Goal: Task Accomplishment & Management: Complete application form

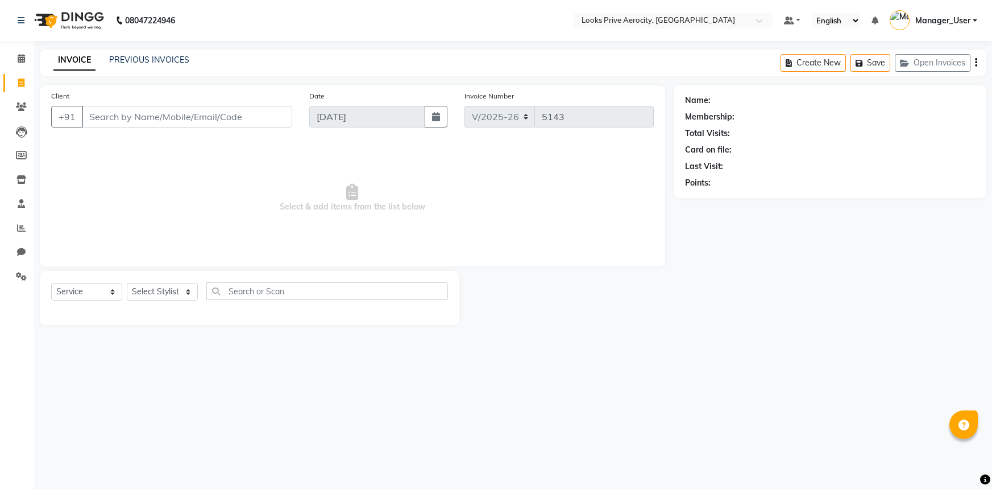
select select "5913"
select select "service"
drag, startPoint x: 0, startPoint y: 0, endPoint x: 289, endPoint y: 154, distance: 327.2
click at [291, 155] on span "Select & add items from the list below" at bounding box center [352, 198] width 603 height 114
click at [159, 115] on input "Client" at bounding box center [187, 117] width 210 height 22
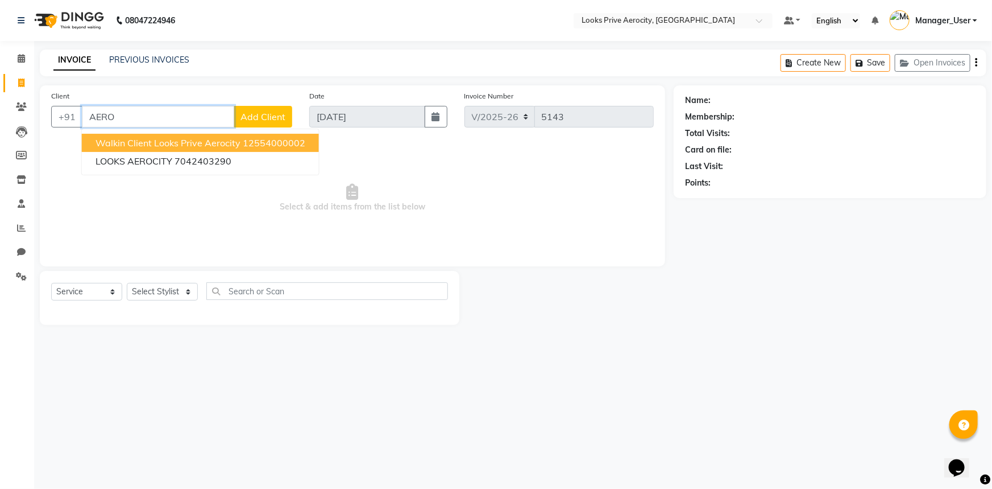
click at [133, 138] on span "Walkin Client Looks Prive Aerocity" at bounding box center [168, 142] width 145 height 11
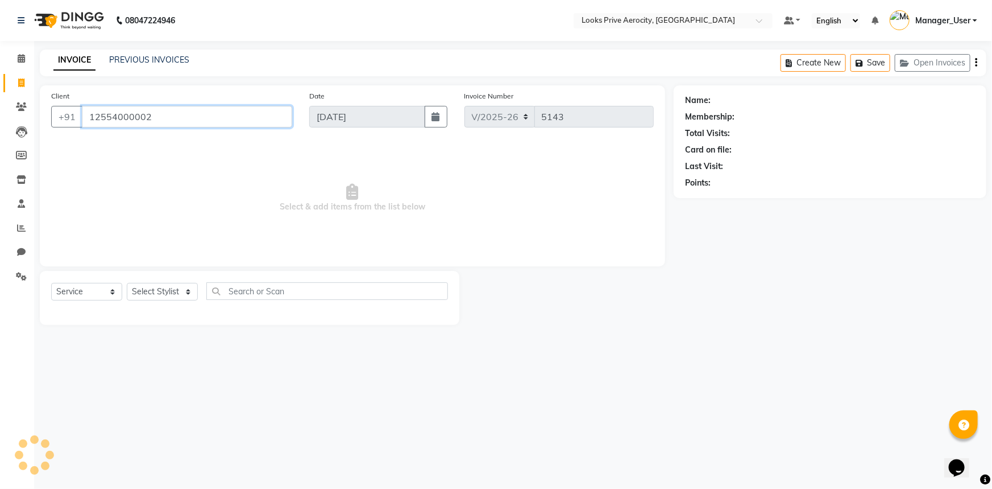
type input "12554000002"
click at [164, 284] on select "Select Stylist Aman_Barber Amit Amu Dharma [PERSON_NAME] Eric_asst [PERSON_NAME…" at bounding box center [162, 292] width 71 height 18
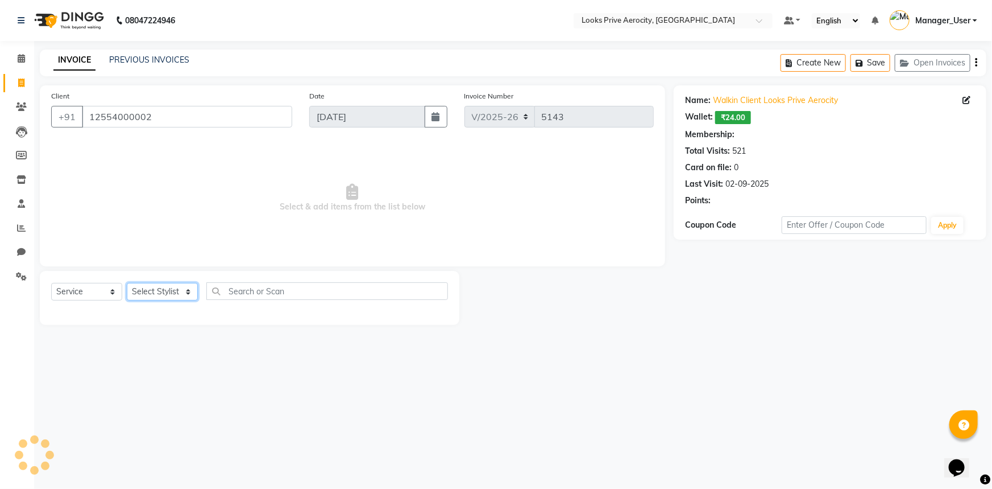
select select "1: Object"
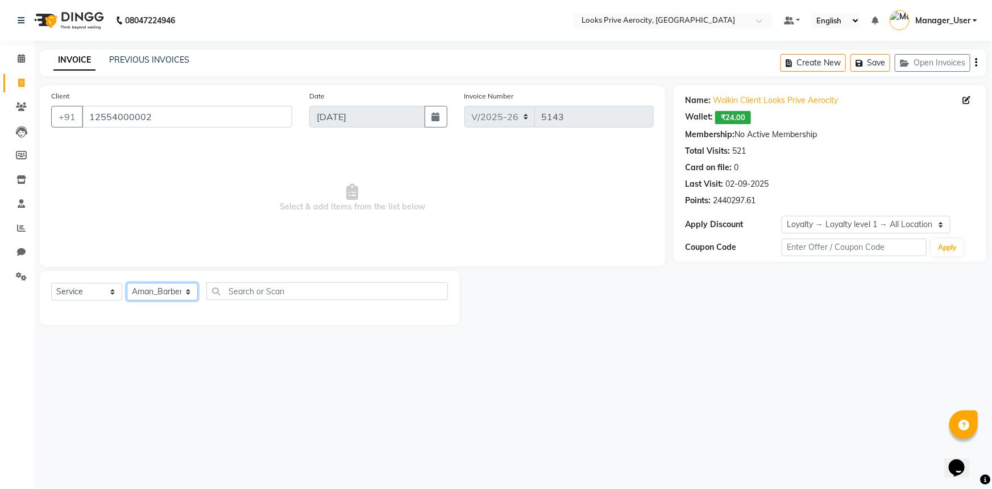
click at [127, 283] on select "Select Stylist Aman_Barber Amit Amu Dharma [PERSON_NAME] Eric_asst [PERSON_NAME…" at bounding box center [162, 292] width 71 height 18
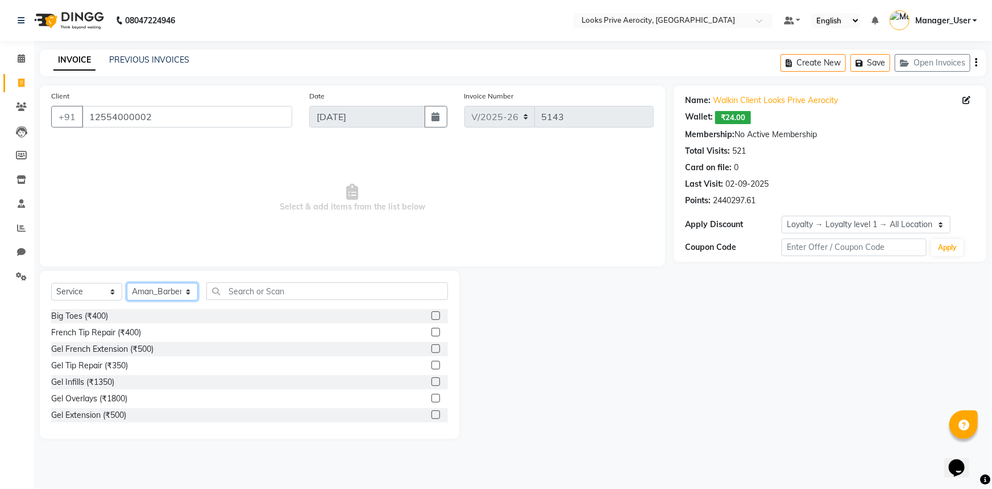
click at [170, 287] on select "Select Stylist Aman_Barber Amit Amu Dharma [PERSON_NAME] Eric_asst [PERSON_NAME…" at bounding box center [162, 292] width 71 height 18
select select "43246"
click at [127, 283] on select "Select Stylist Aman_Barber Amit Amu Dharma [PERSON_NAME] Eric_asst [PERSON_NAME…" at bounding box center [162, 292] width 71 height 18
click at [255, 293] on input "text" at bounding box center [327, 291] width 242 height 18
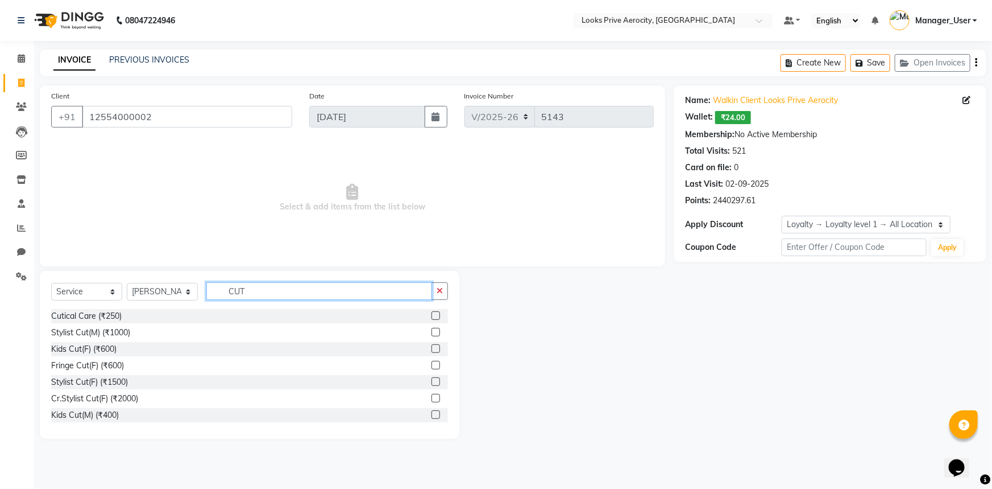
type input "CUT"
click at [432, 335] on label at bounding box center [436, 332] width 9 height 9
click at [432, 335] on input "checkbox" at bounding box center [435, 332] width 7 height 7
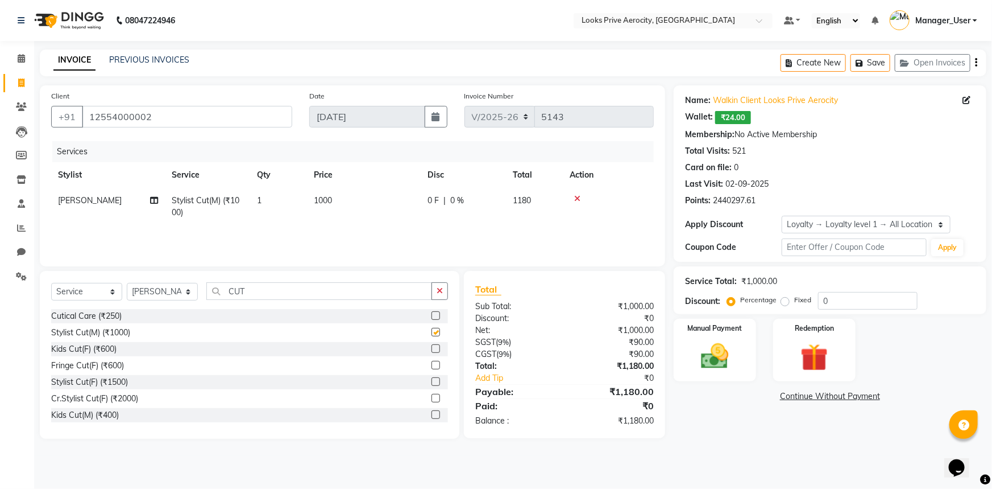
checkbox input "false"
drag, startPoint x: 295, startPoint y: 289, endPoint x: 222, endPoint y: 288, distance: 72.8
click at [222, 288] on input "CUT" at bounding box center [319, 291] width 226 height 18
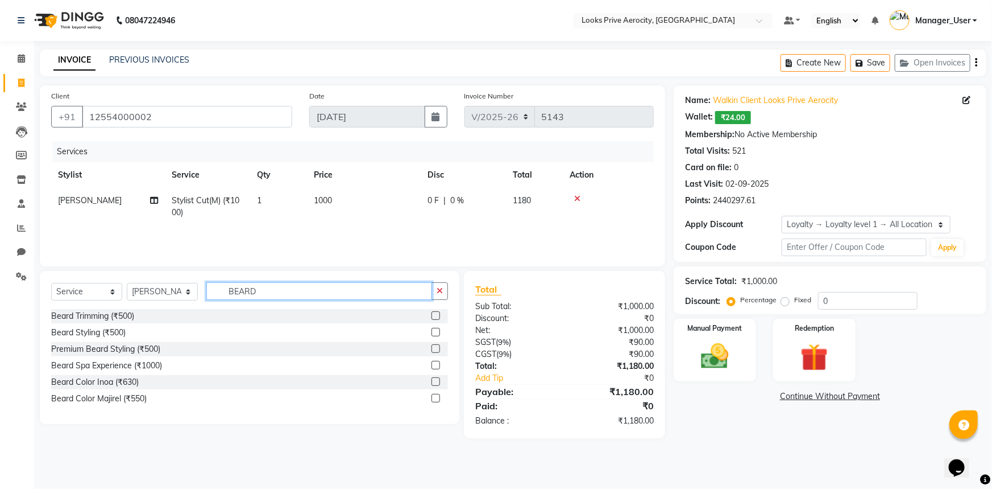
type input "BEARD"
click at [440, 317] on div at bounding box center [440, 316] width 16 height 14
click at [437, 316] on label at bounding box center [436, 315] width 9 height 9
click at [437, 316] on input "checkbox" at bounding box center [435, 315] width 7 height 7
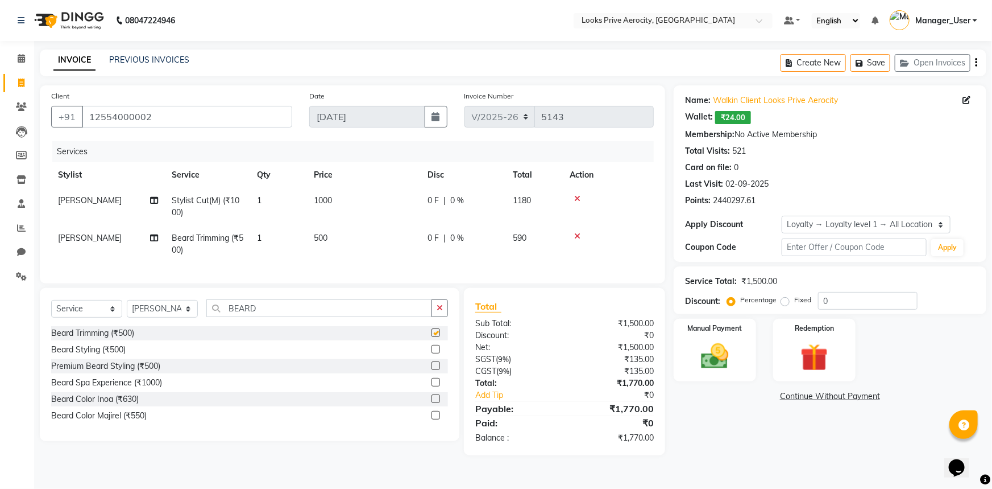
checkbox input "false"
click at [738, 347] on img at bounding box center [715, 356] width 47 height 33
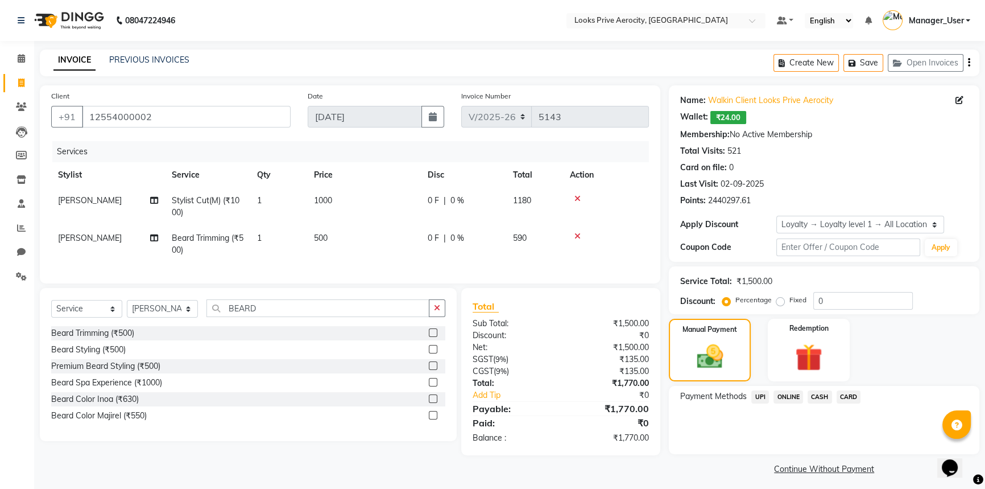
click at [758, 397] on span "UPI" at bounding box center [760, 396] width 18 height 13
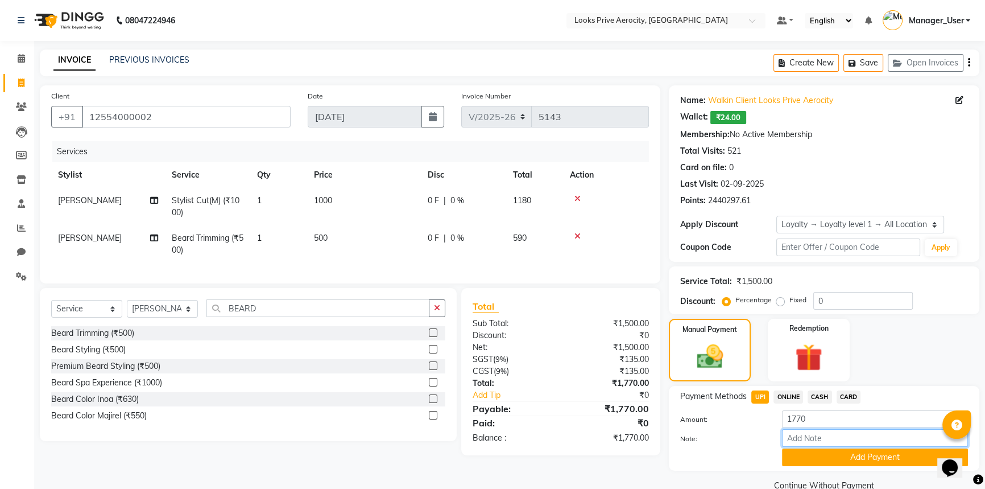
click at [809, 440] on input "Note:" at bounding box center [875, 438] width 186 height 18
paste input "110710474172"
type input "110710474172"
click at [822, 463] on button "Add Payment" at bounding box center [875, 457] width 186 height 18
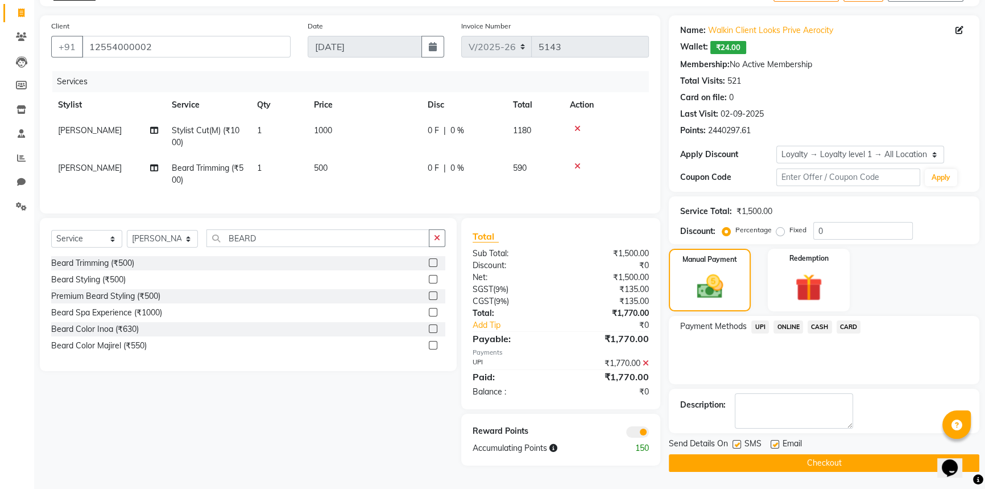
scroll to position [72, 0]
click at [821, 461] on button "Checkout" at bounding box center [824, 463] width 311 height 18
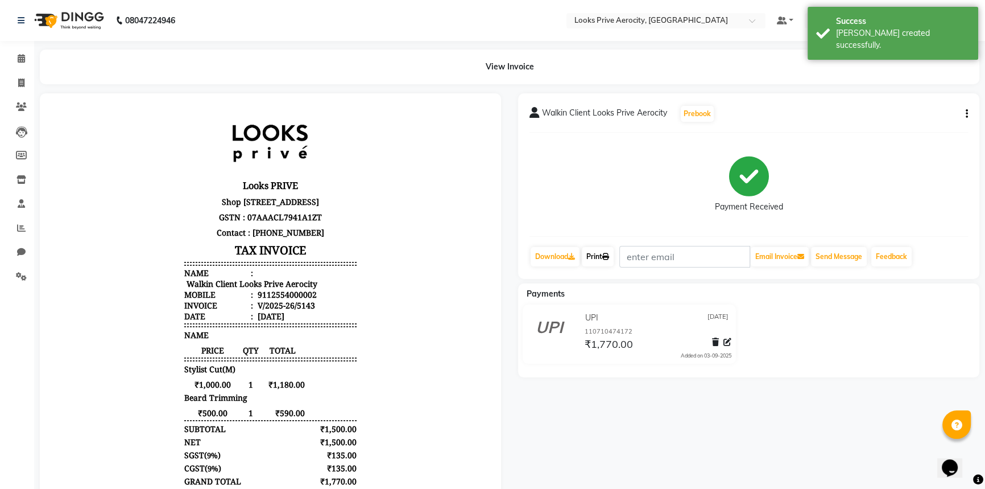
click at [601, 255] on link "Print" at bounding box center [598, 256] width 32 height 19
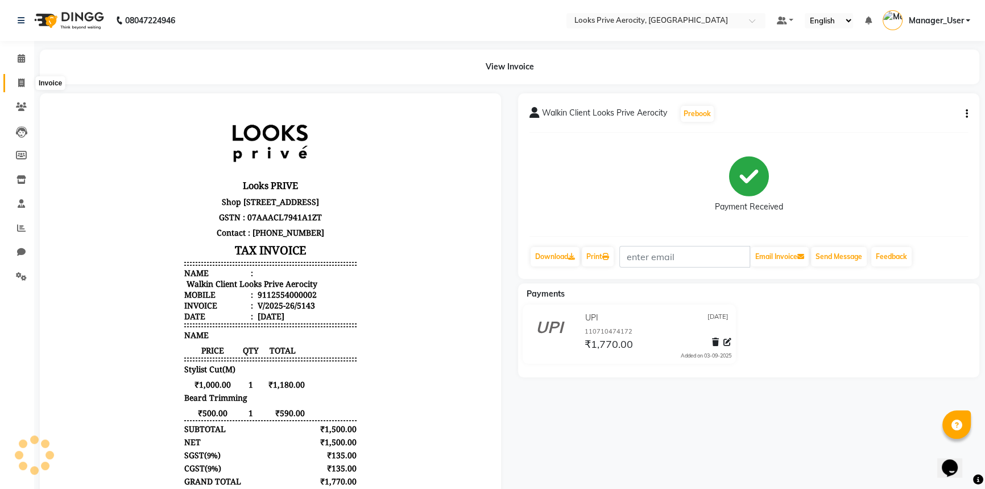
click at [24, 81] on icon at bounding box center [21, 82] width 6 height 9
select select "service"
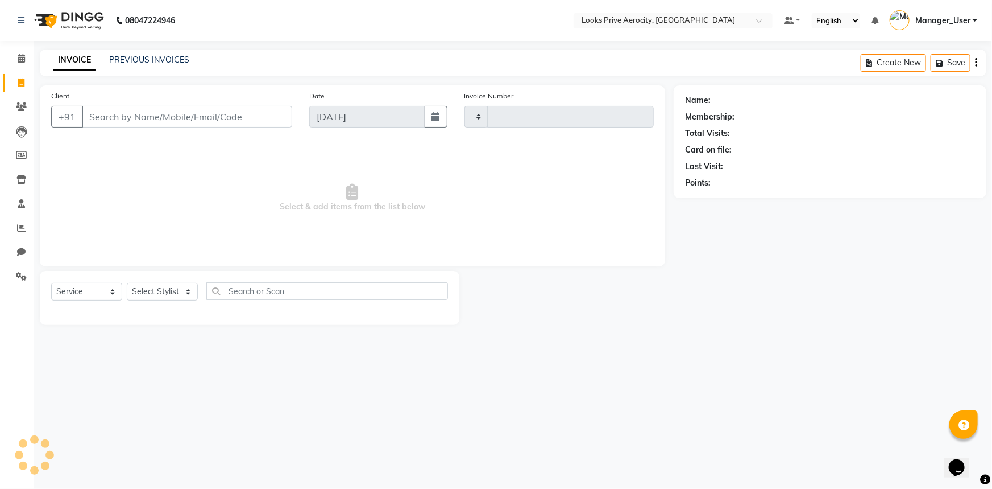
type input "5144"
select select "5913"
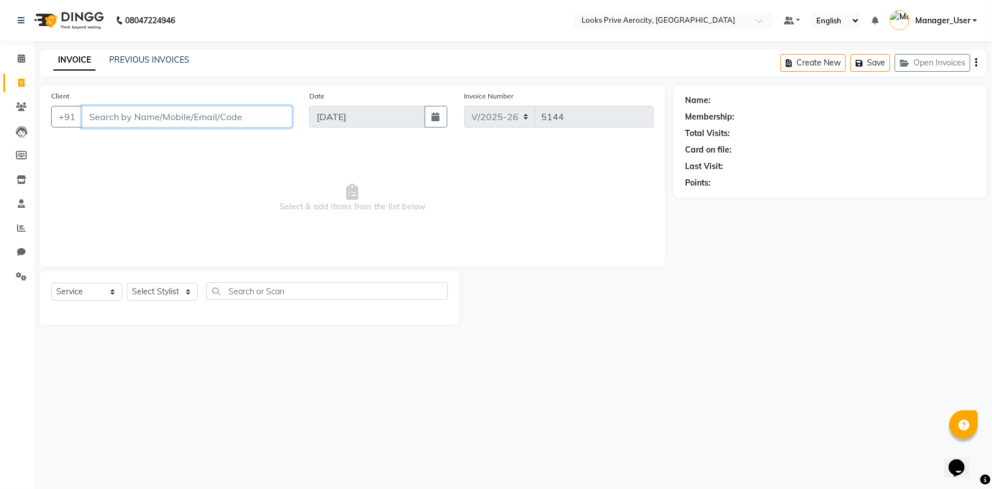
click at [100, 113] on input "Client" at bounding box center [187, 117] width 210 height 22
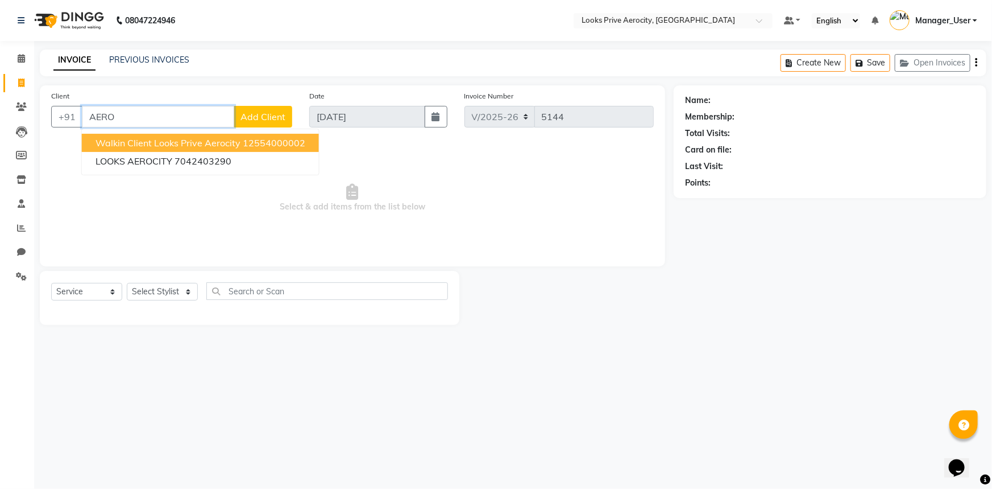
click at [221, 147] on span "Walkin Client Looks Prive Aerocity" at bounding box center [168, 142] width 145 height 11
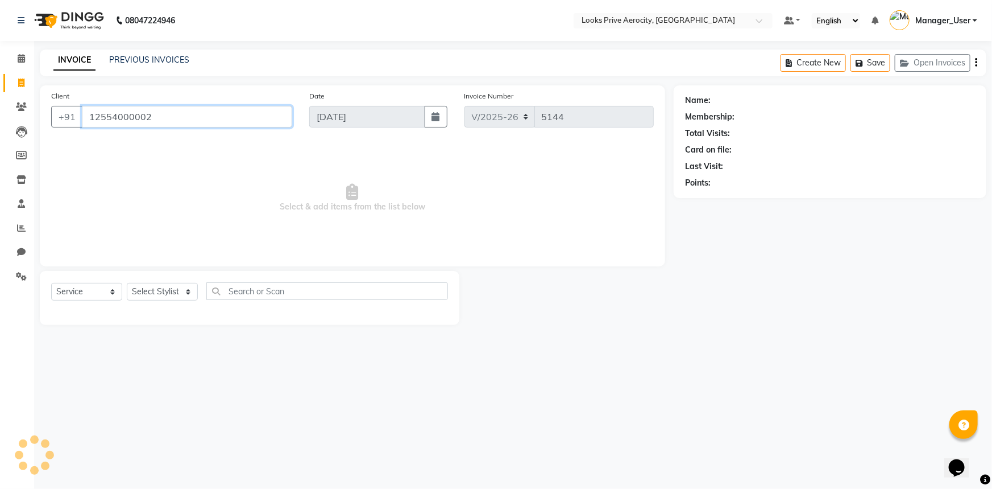
type input "12554000002"
click at [175, 286] on select "Select Stylist Aman_Barber Amit Amu Dharma [PERSON_NAME] Eric_asst [PERSON_NAME…" at bounding box center [162, 292] width 71 height 18
select select "65946"
click at [127, 283] on select "Select Stylist Aman_Barber Amit Amu Dharma [PERSON_NAME] Eric_asst [PERSON_NAME…" at bounding box center [162, 292] width 71 height 18
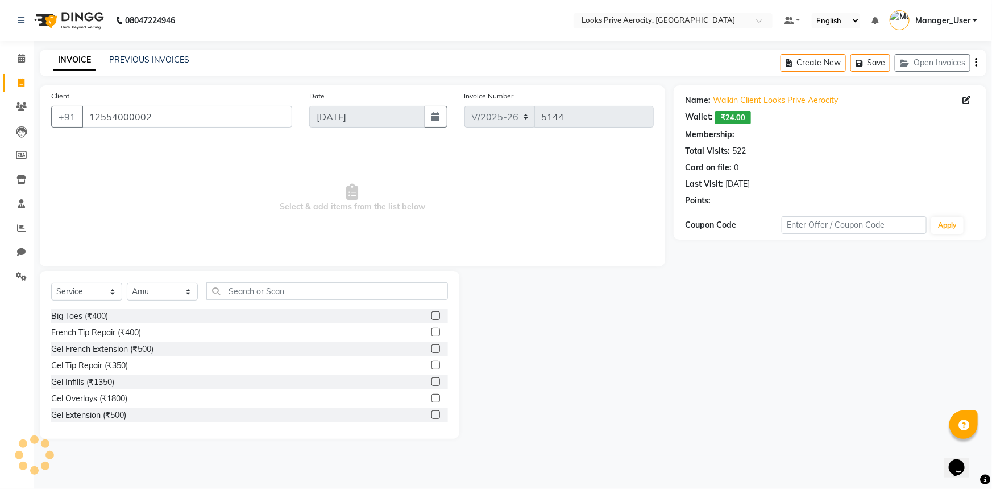
click at [296, 280] on div "Select Service Product Membership Package Voucher Prepaid Gift Card Select Styl…" at bounding box center [250, 355] width 420 height 168
click at [289, 297] on input "text" at bounding box center [327, 291] width 242 height 18
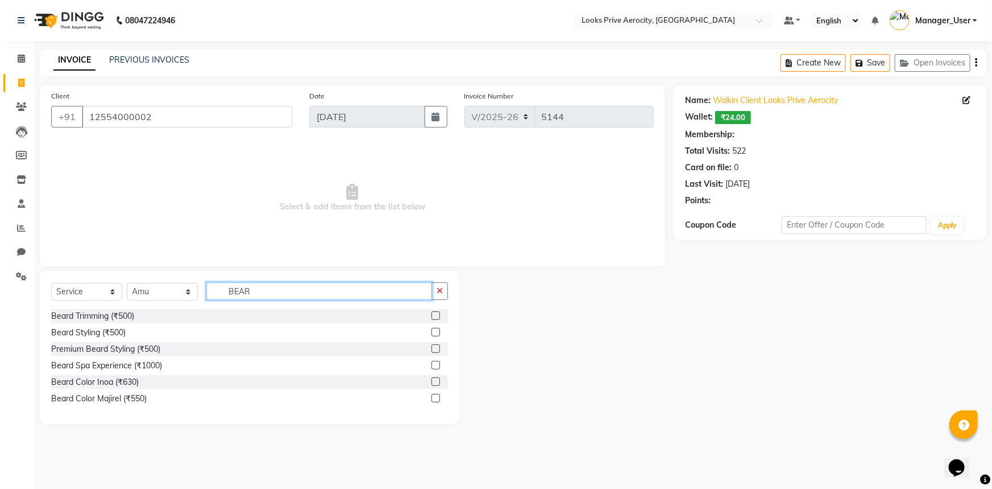
type input "BEARD"
select select "1: Object"
type input "BEARD"
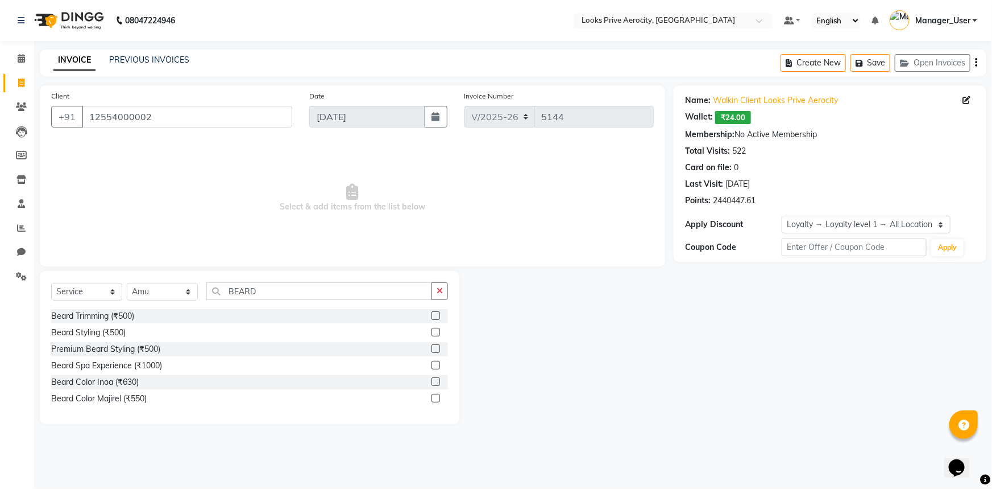
click at [430, 315] on div "Beard Trimming (₹500)" at bounding box center [249, 316] width 397 height 14
click at [435, 313] on label at bounding box center [436, 315] width 9 height 9
click at [435, 313] on input "checkbox" at bounding box center [435, 315] width 7 height 7
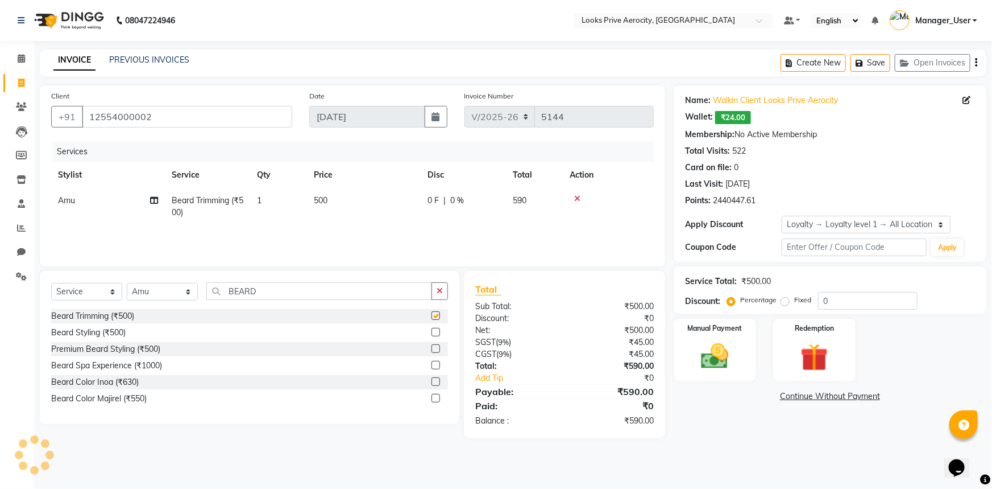
checkbox input "false"
click at [734, 373] on div "Manual Payment" at bounding box center [715, 349] width 86 height 65
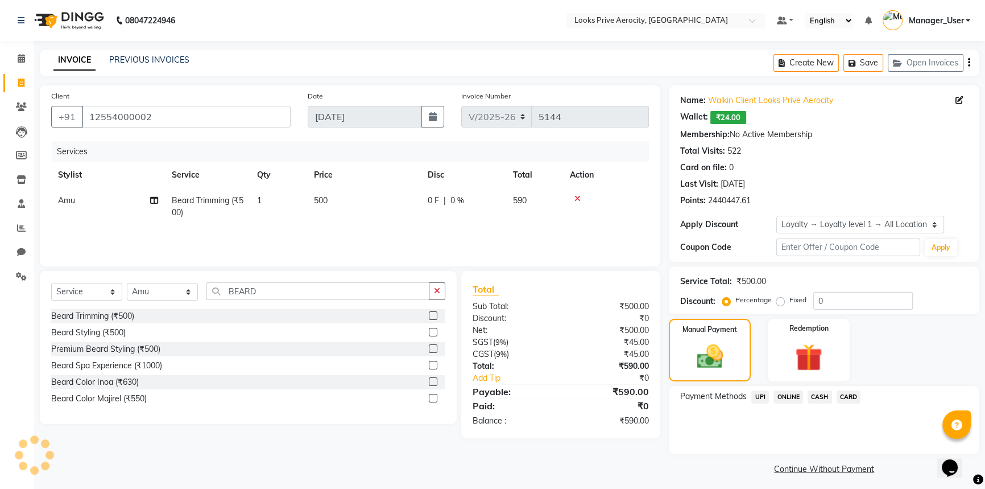
click at [812, 397] on span "CASH" at bounding box center [820, 396] width 24 height 13
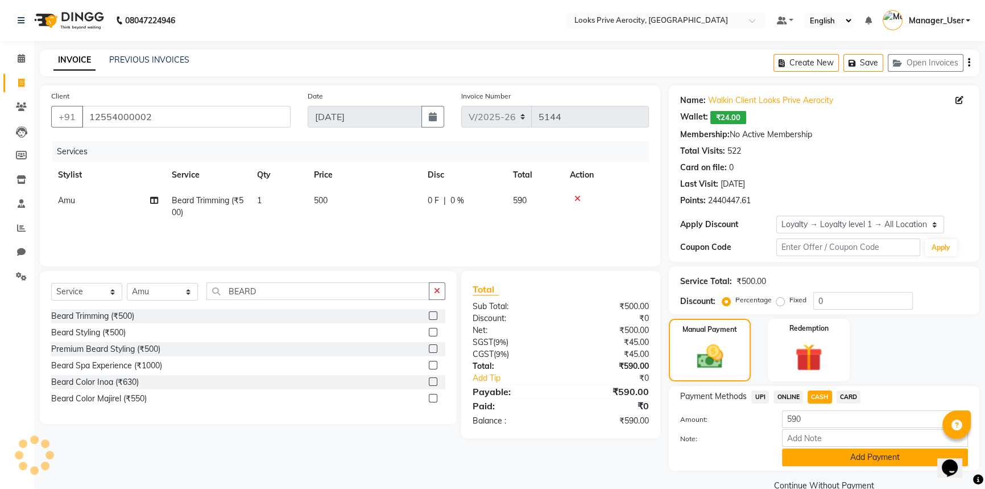
click at [856, 457] on button "Add Payment" at bounding box center [875, 457] width 186 height 18
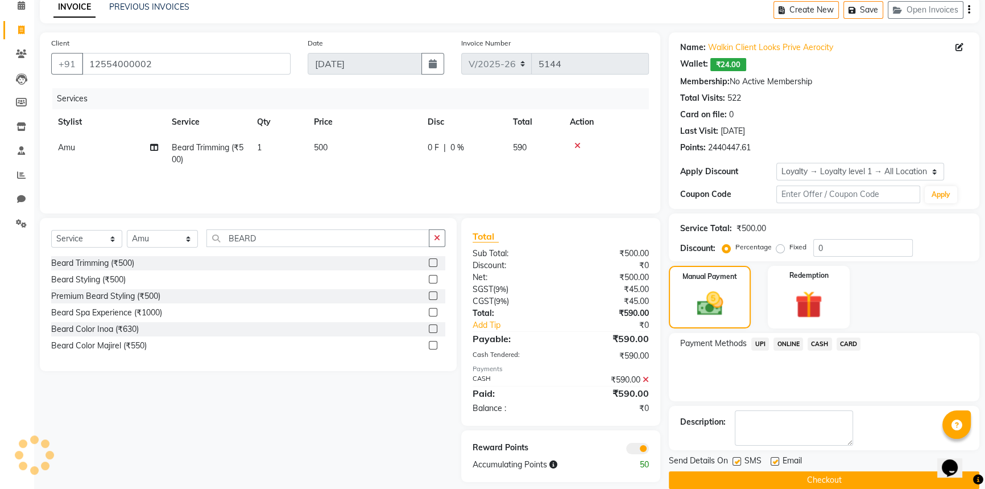
scroll to position [69, 0]
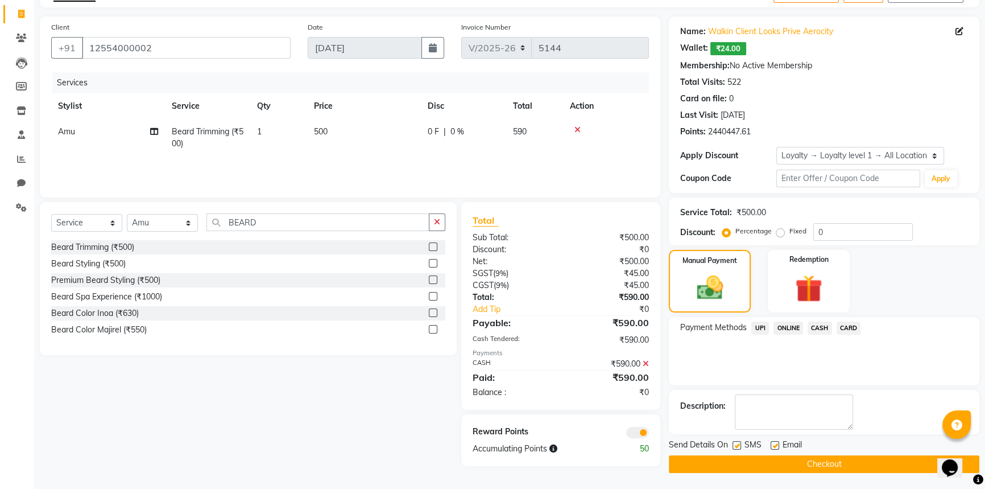
click at [831, 461] on button "Checkout" at bounding box center [824, 464] width 311 height 18
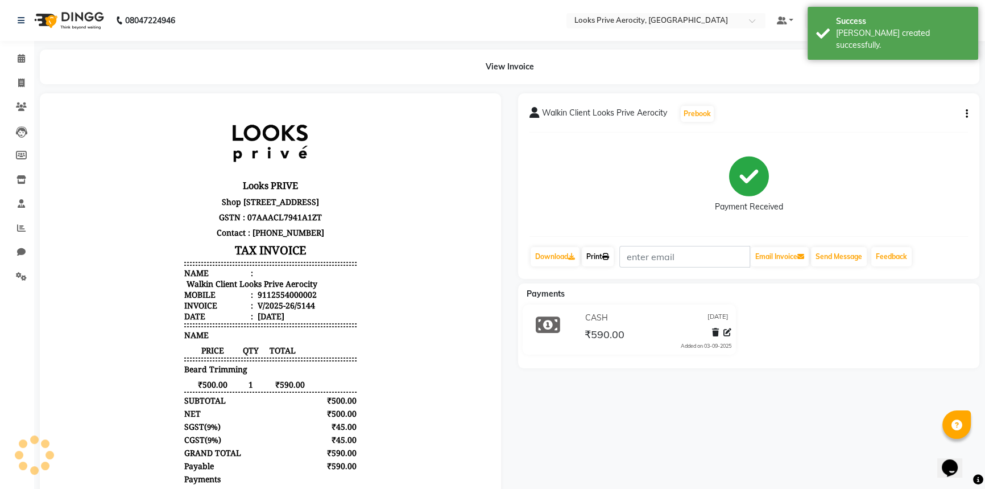
click at [609, 258] on icon at bounding box center [605, 256] width 7 height 7
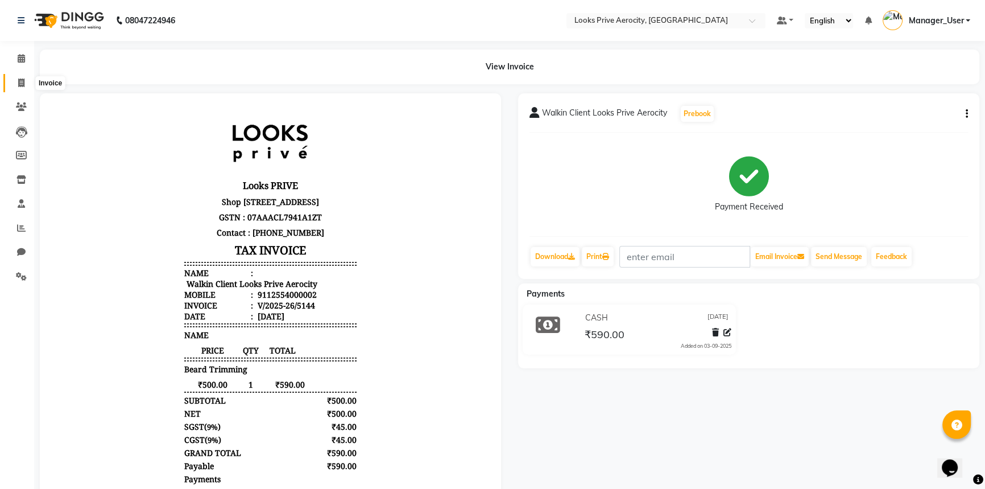
click at [17, 81] on span at bounding box center [21, 83] width 20 height 13
select select "service"
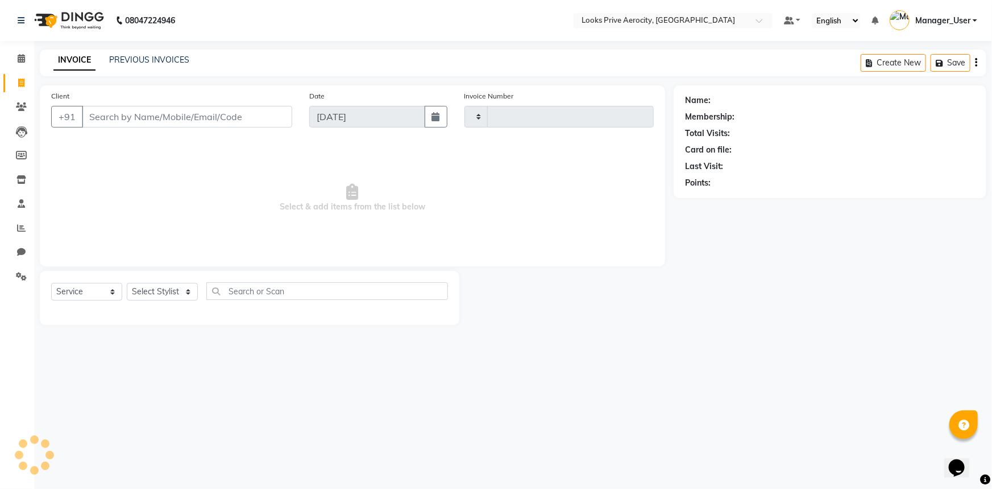
type input "5145"
select select "5913"
drag, startPoint x: 160, startPoint y: 125, endPoint x: 151, endPoint y: 125, distance: 9.1
click at [160, 124] on input "Client" at bounding box center [187, 117] width 210 height 22
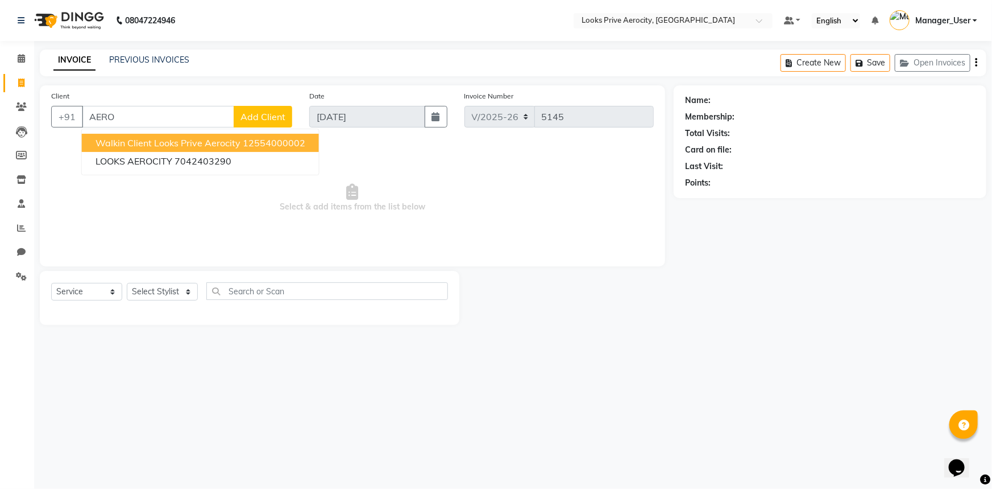
click at [188, 139] on span "Walkin Client Looks Prive Aerocity" at bounding box center [168, 142] width 145 height 11
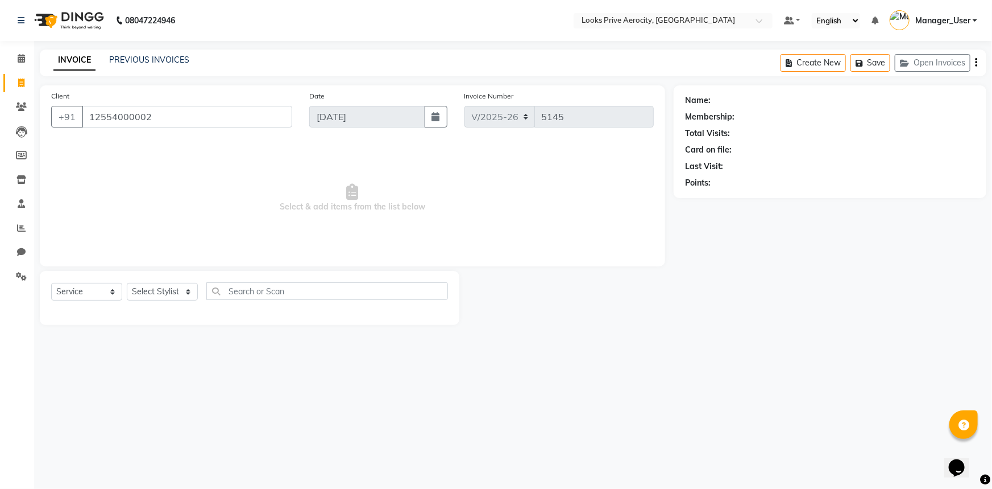
type input "12554000002"
click at [183, 288] on select "Select Stylist Aman_Barber Amit Amu Dharma [PERSON_NAME] Eric_asst [PERSON_NAME…" at bounding box center [162, 292] width 71 height 18
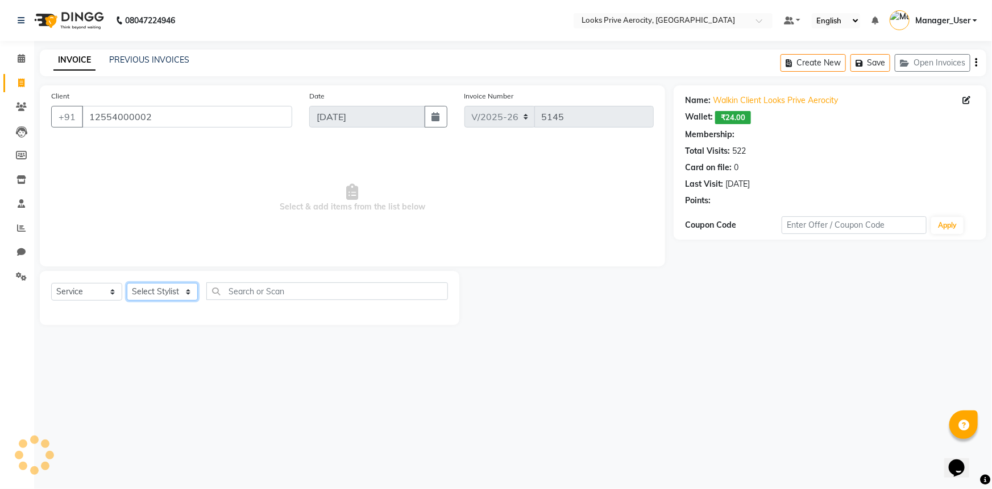
select select "1: Object"
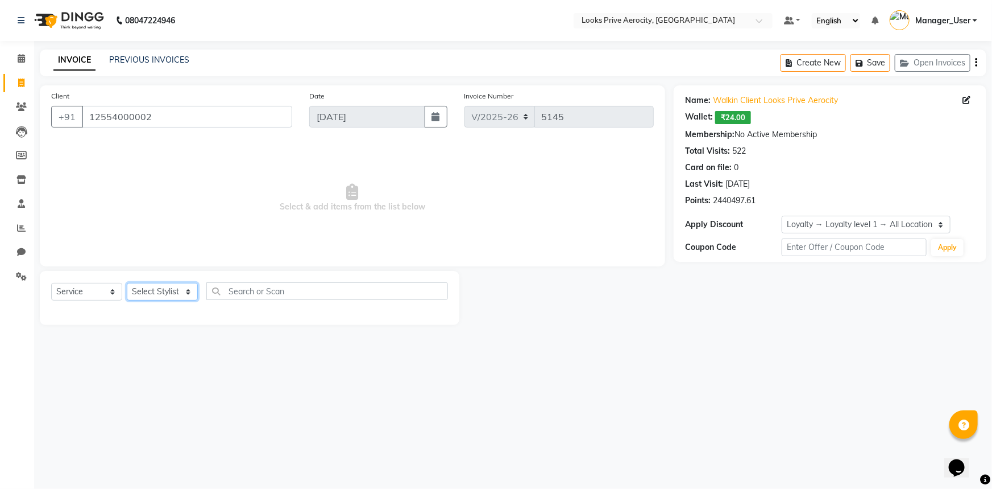
select select "43249"
click at [127, 283] on select "Select Stylist Aman_Barber Amit Amu Dharma [PERSON_NAME] Eric_asst [PERSON_NAME…" at bounding box center [162, 292] width 71 height 18
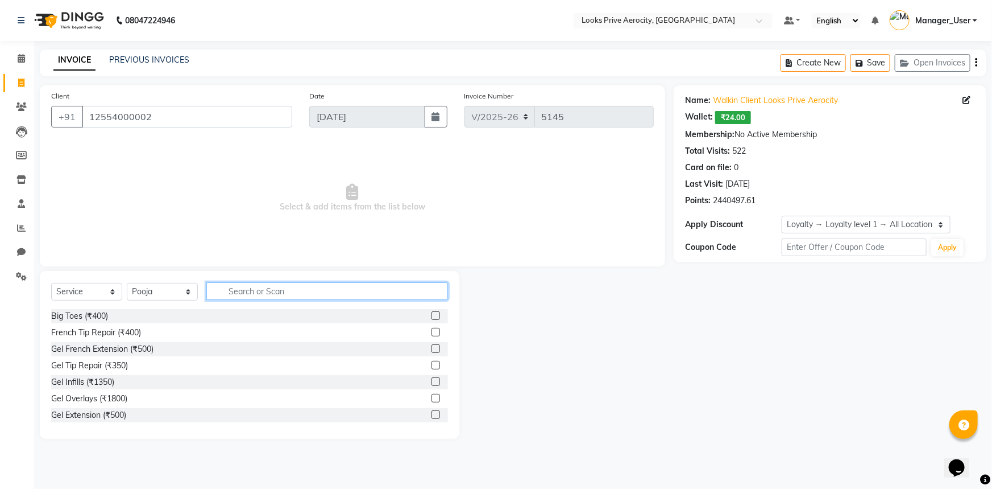
click at [237, 293] on input "text" at bounding box center [327, 291] width 242 height 18
type input "EYE"
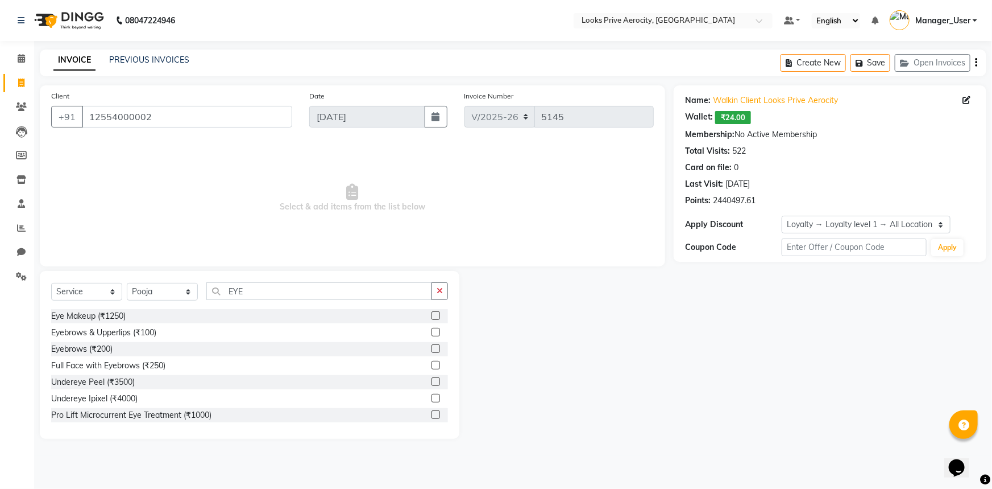
click at [432, 347] on label at bounding box center [436, 348] width 9 height 9
click at [432, 347] on input "checkbox" at bounding box center [435, 348] width 7 height 7
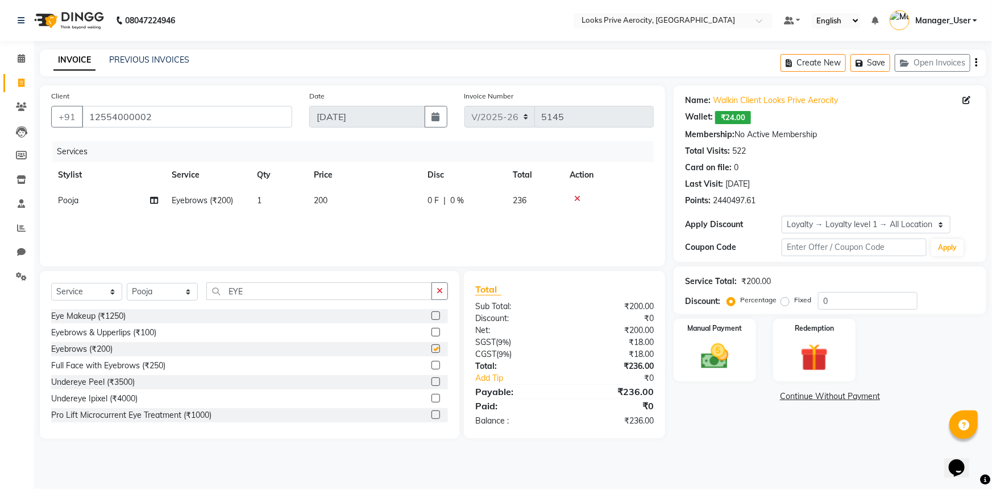
checkbox input "false"
click at [719, 367] on img at bounding box center [715, 356] width 47 height 33
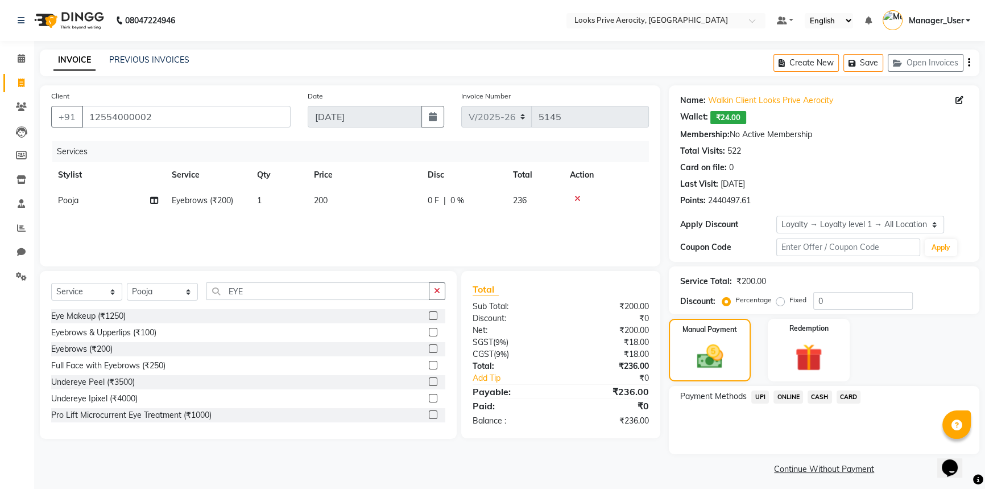
click at [850, 395] on span "CARD" at bounding box center [849, 396] width 24 height 13
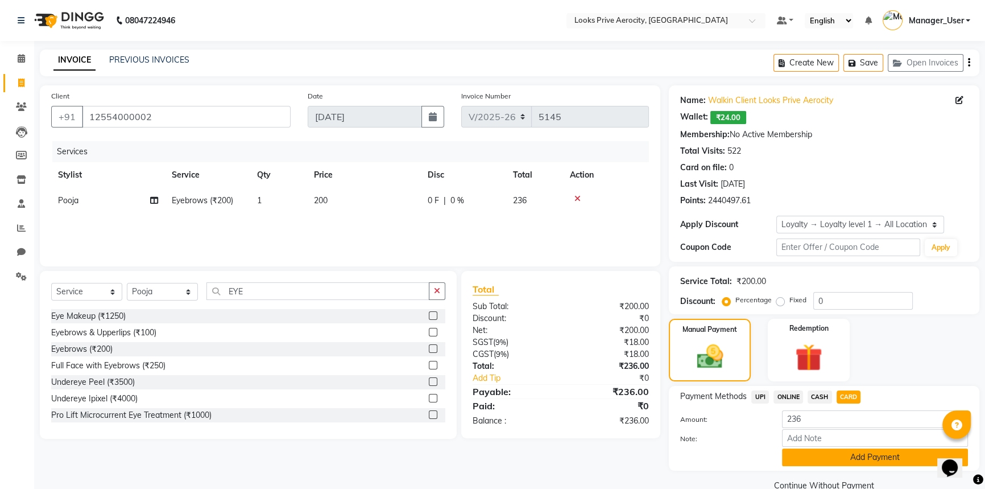
click at [853, 458] on button "Add Payment" at bounding box center [875, 457] width 186 height 18
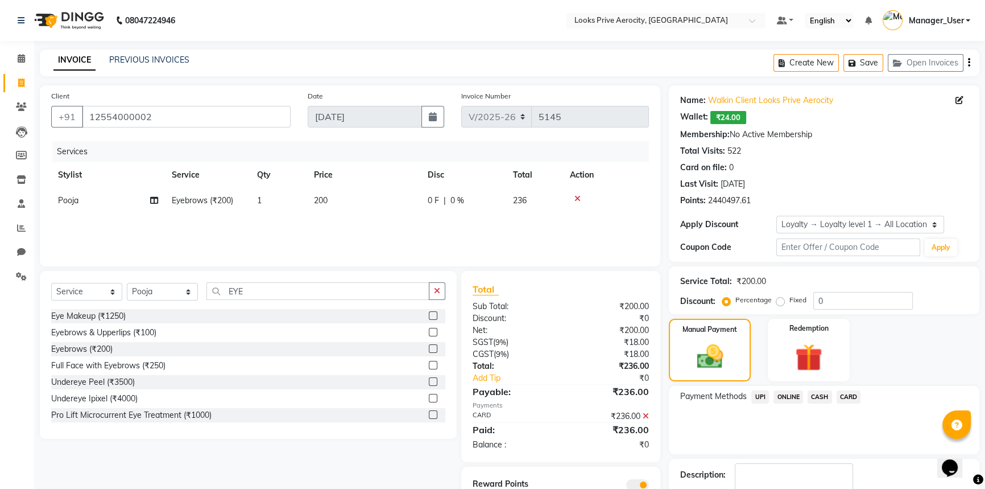
click at [846, 398] on span "CARD" at bounding box center [849, 396] width 24 height 13
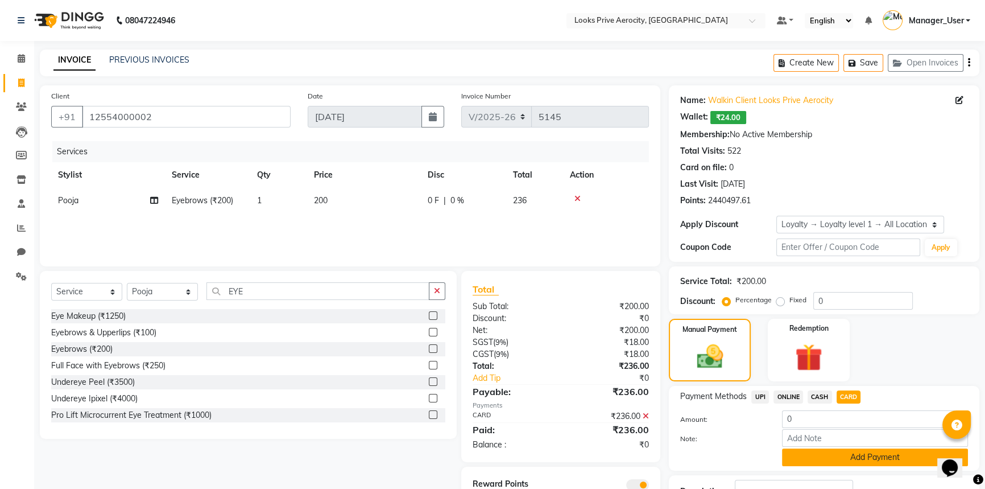
click at [855, 450] on button "Add Payment" at bounding box center [875, 457] width 186 height 18
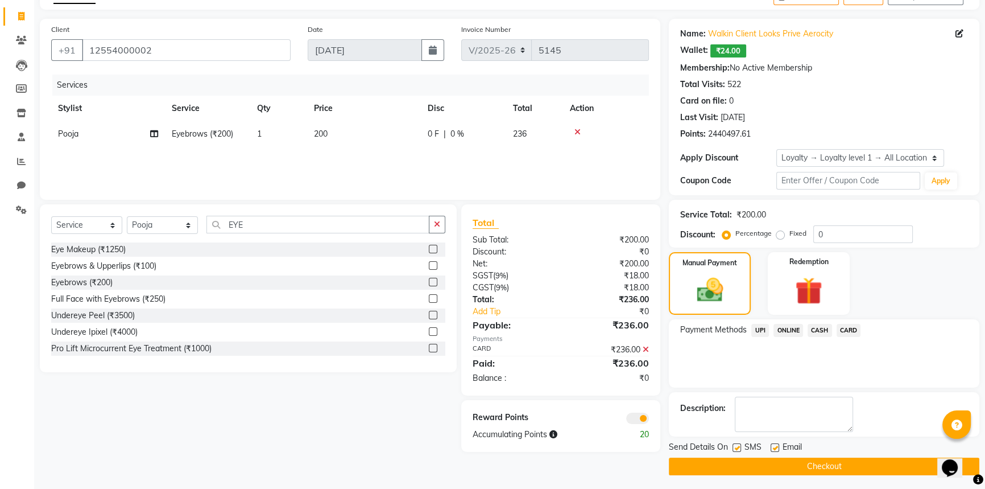
scroll to position [69, 0]
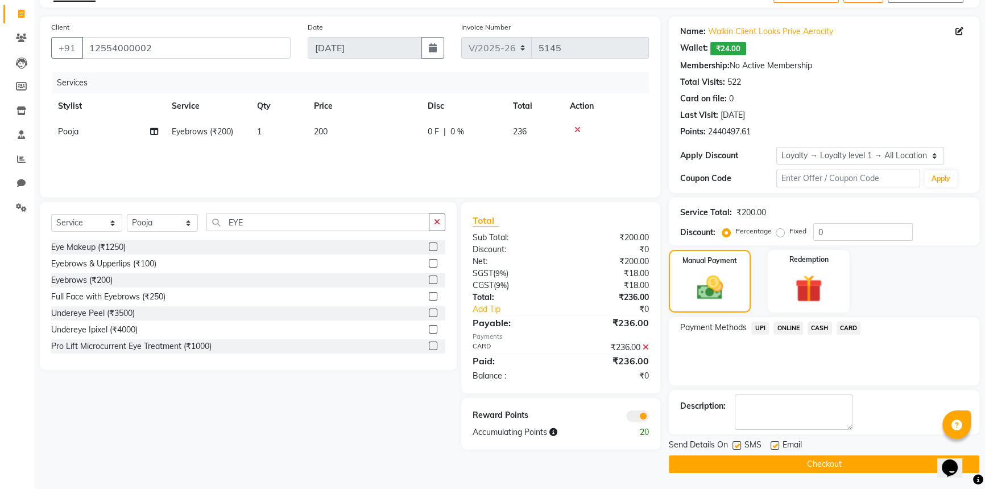
click at [847, 457] on button "Checkout" at bounding box center [824, 464] width 311 height 18
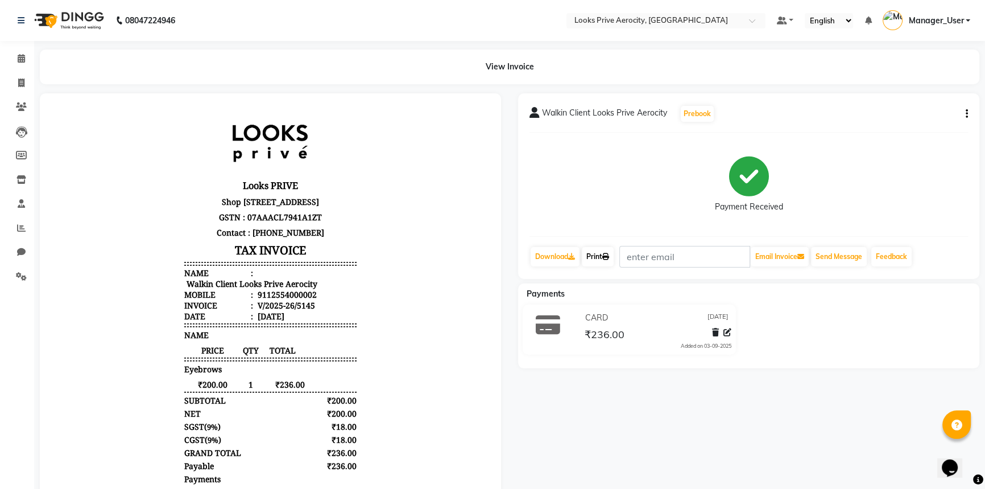
drag, startPoint x: 607, startPoint y: 263, endPoint x: 597, endPoint y: 261, distance: 9.8
click at [606, 263] on link "Print" at bounding box center [598, 256] width 32 height 19
click at [710, 440] on div "Walkin Client Looks Prive Aerocity Prebook Payment Received Download Print Emai…" at bounding box center [749, 322] width 478 height 458
